Goal: Navigation & Orientation: Find specific page/section

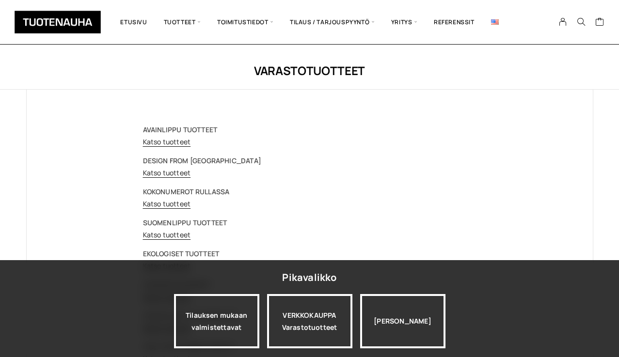
scroll to position [53, 0]
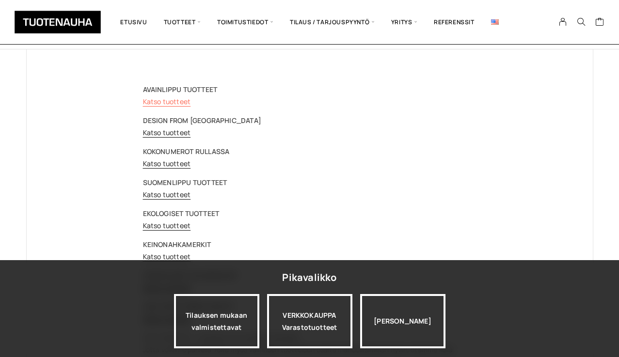
click at [179, 102] on link "Katso tuotteet" at bounding box center [167, 101] width 48 height 9
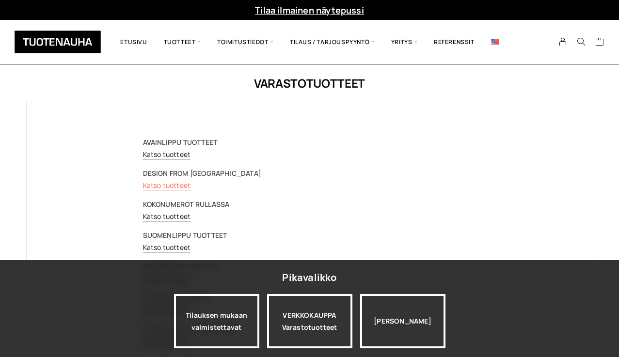
click at [165, 186] on link "Katso tuotteet" at bounding box center [167, 185] width 48 height 9
click at [166, 219] on link "Katso tuotteet" at bounding box center [167, 216] width 48 height 9
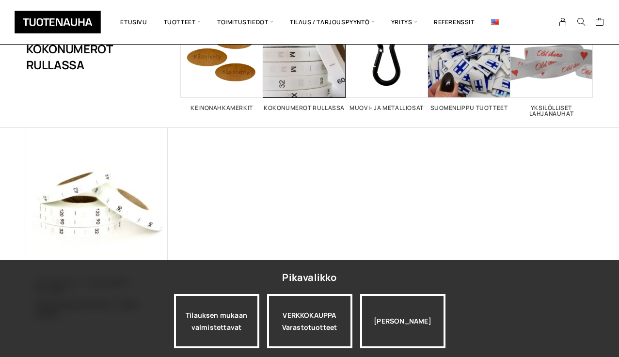
scroll to position [9, 0]
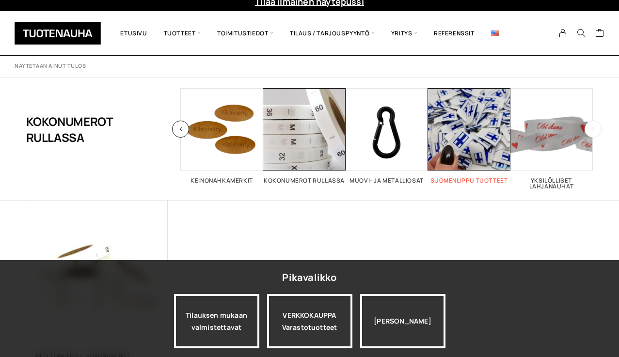
click at [459, 136] on span "Visit product category Suomenlippu tuotteet" at bounding box center [469, 129] width 82 height 82
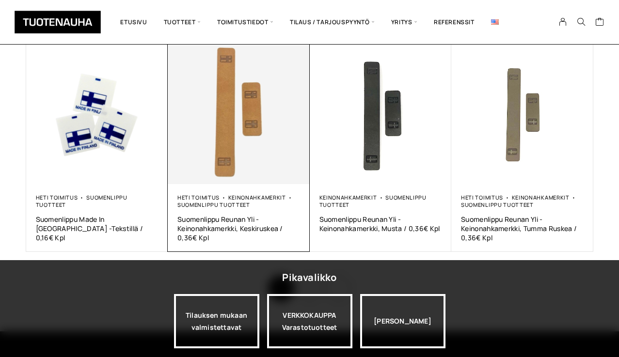
scroll to position [716, 0]
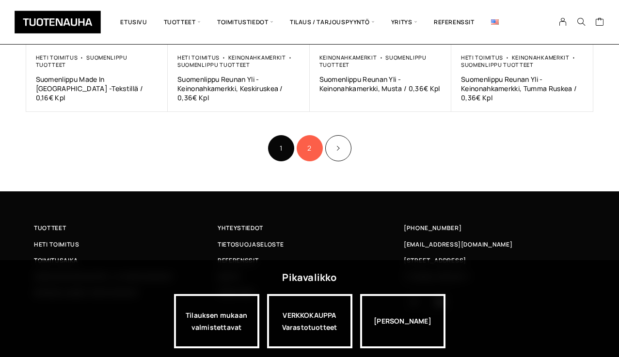
click at [309, 144] on link "2" at bounding box center [309, 148] width 26 height 26
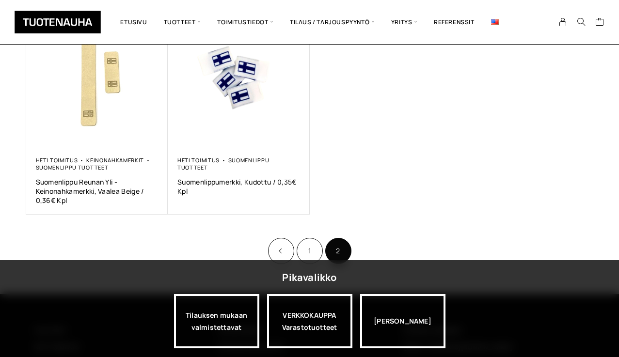
scroll to position [206, 0]
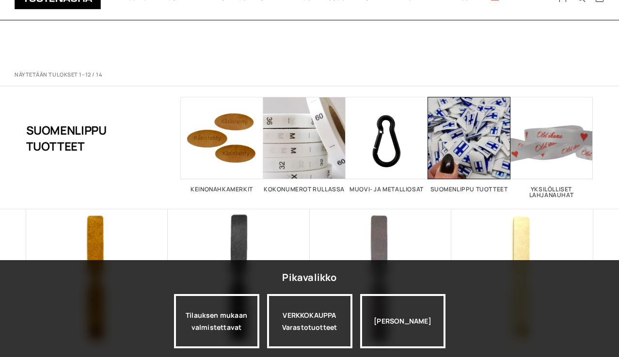
scroll to position [716, 0]
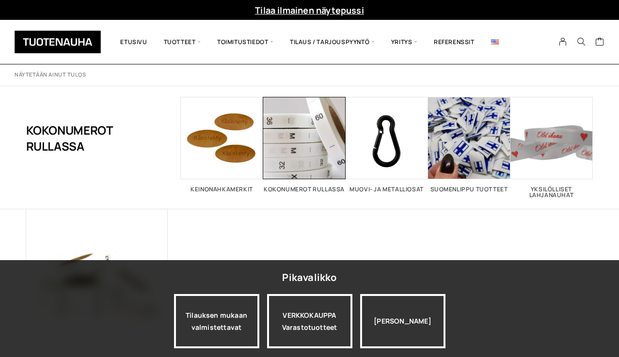
scroll to position [9, 0]
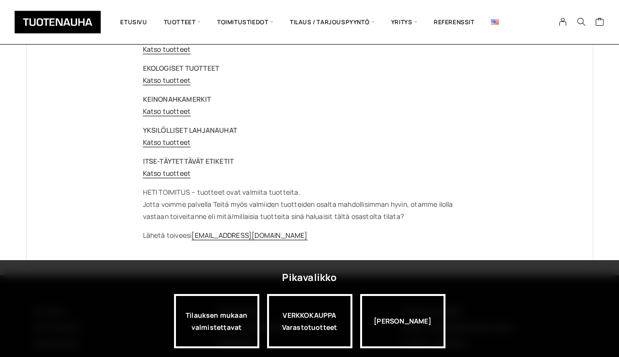
scroll to position [211, 0]
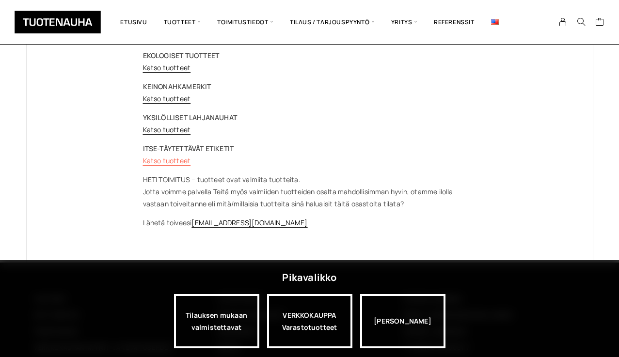
click at [176, 159] on link "Katso tuotteet" at bounding box center [167, 160] width 48 height 9
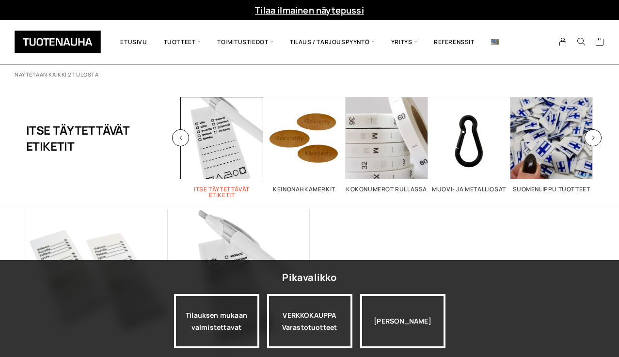
scroll to position [68, 0]
